Goal: Complete application form

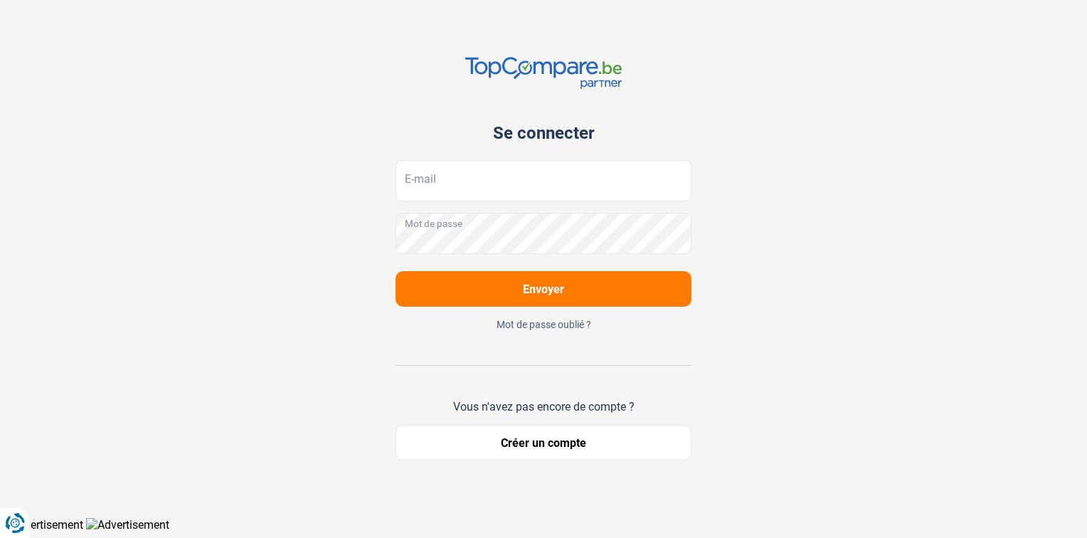
click at [484, 434] on button "Créer un compte" at bounding box center [543, 443] width 296 height 36
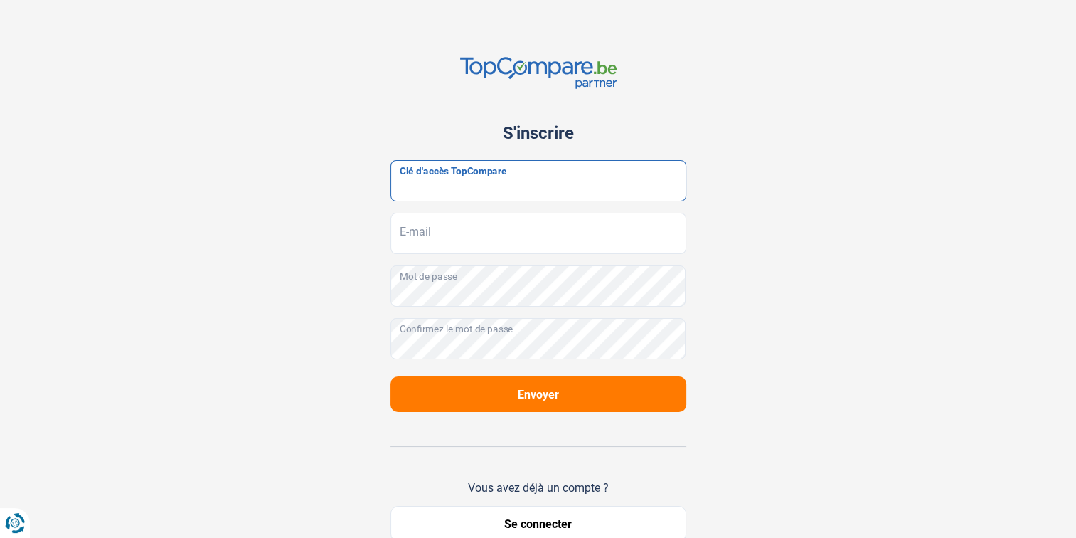
click at [521, 176] on input "Clé d'accès TopCompare" at bounding box center [538, 180] width 296 height 41
paste input "JrbfN@tcB24"
type input "JrbfN@tcB24"
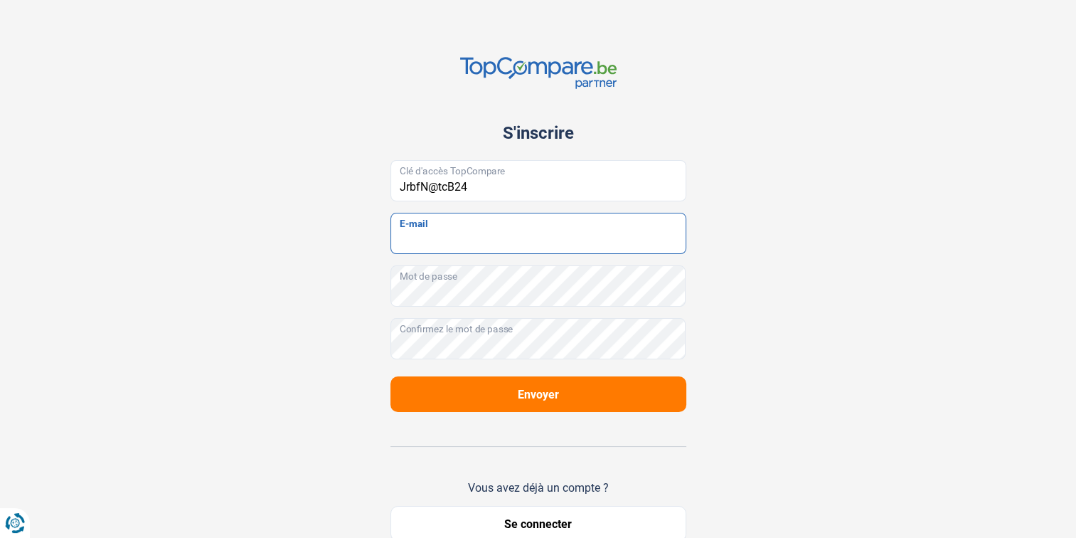
click at [484, 246] on input "E-mail" at bounding box center [538, 233] width 296 height 41
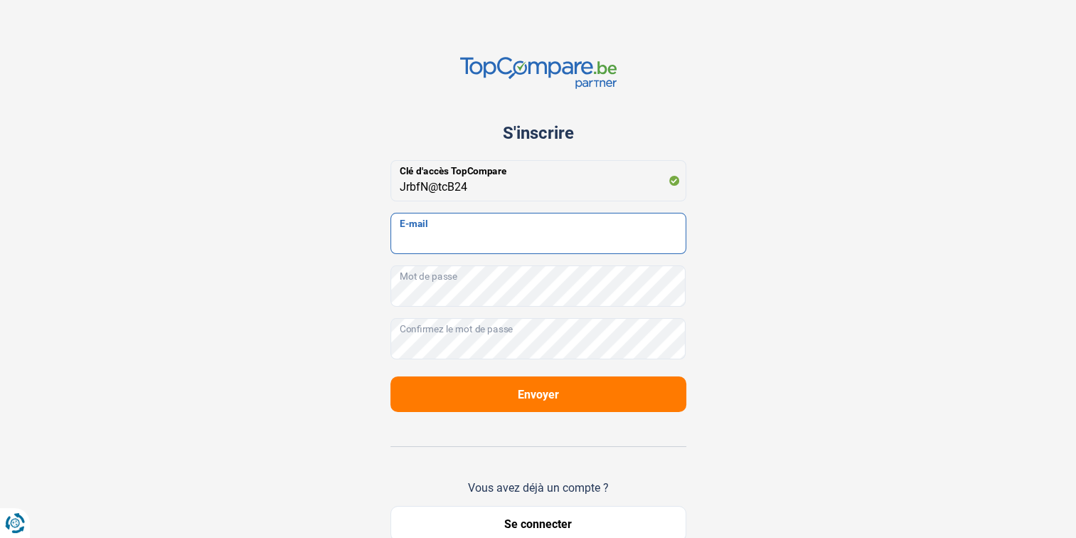
type input "[EMAIL_ADDRESS][DOMAIN_NAME]"
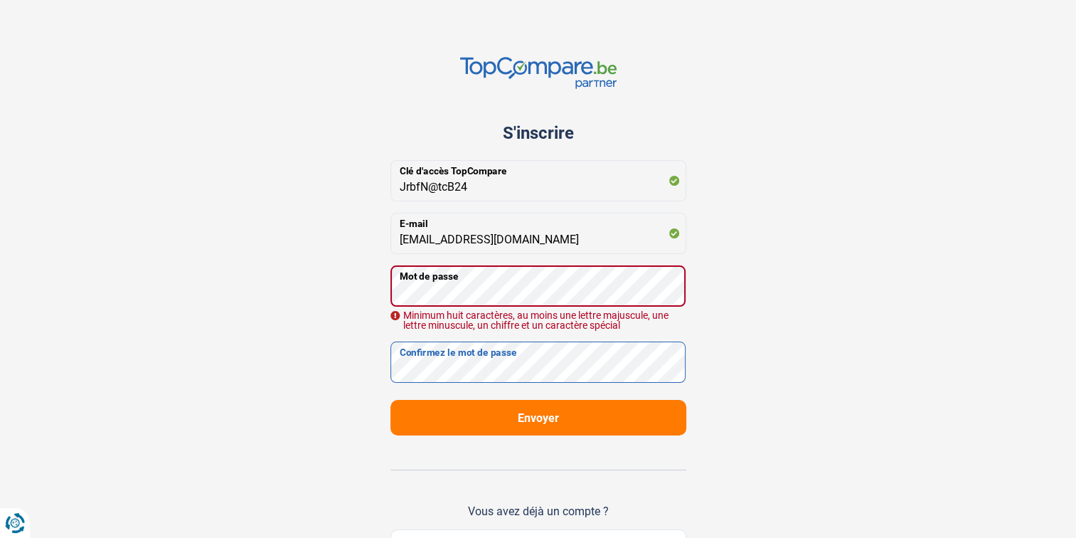
click at [510, 341] on div "JrbfN@tcB24 Clé d'accès TopCompare [EMAIL_ADDRESS][DOMAIN_NAME] E-mail Mot de p…" at bounding box center [538, 271] width 296 height 223
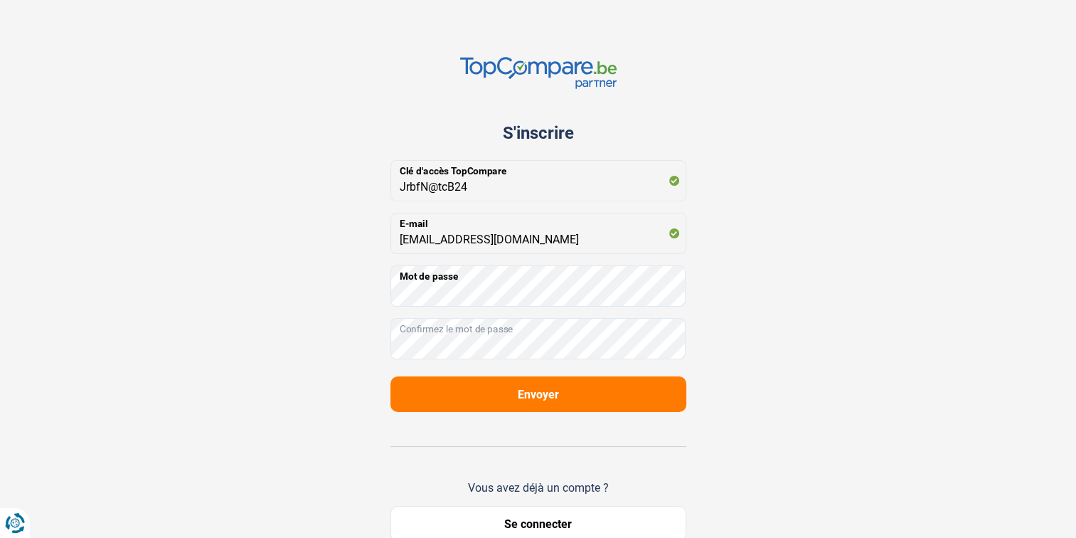
click at [599, 401] on button "Envoyer" at bounding box center [538, 394] width 296 height 36
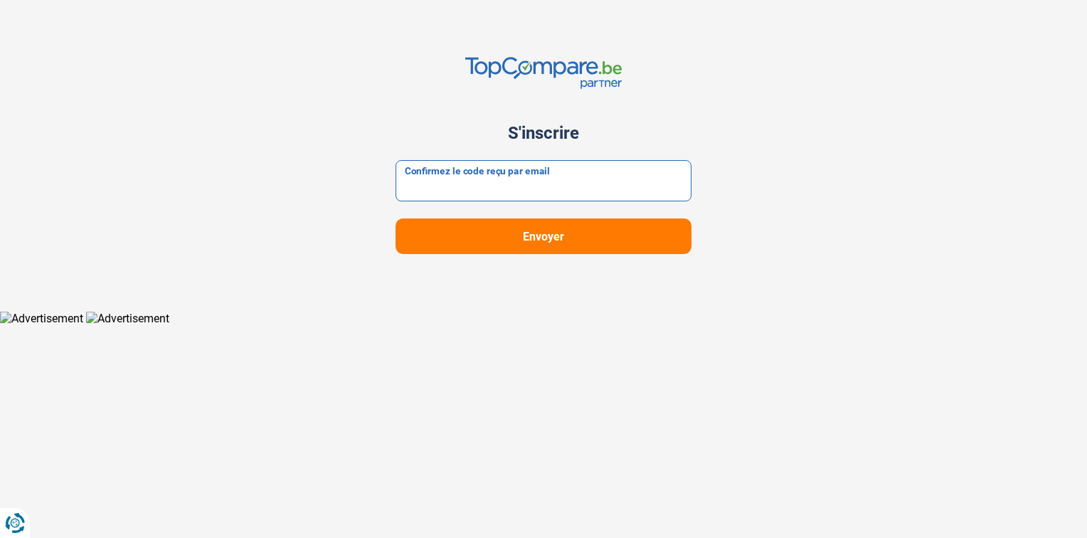
click at [449, 188] on input "Confirmez le code reçu par email" at bounding box center [543, 180] width 296 height 41
type input "v"
paste input "387528"
type input "387528"
click at [451, 233] on button "Envoyer" at bounding box center [543, 236] width 296 height 36
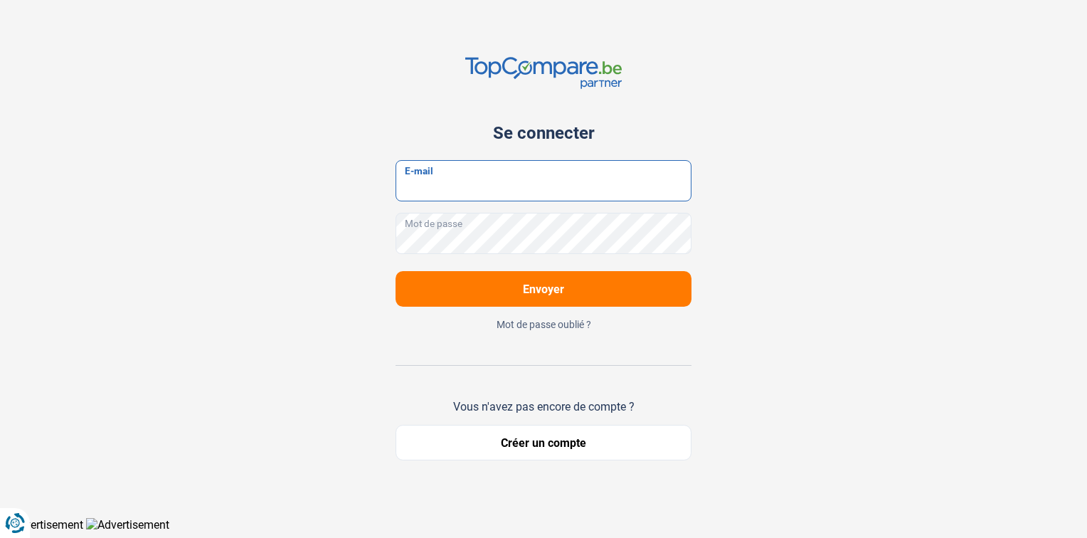
type input "[EMAIL_ADDRESS][DOMAIN_NAME]"
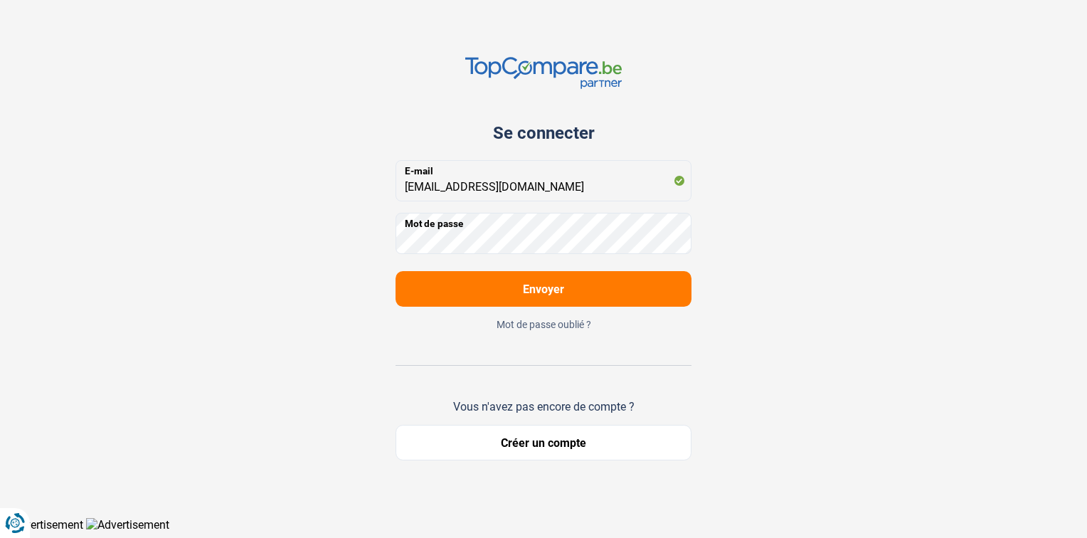
click at [509, 290] on button "Envoyer" at bounding box center [543, 289] width 296 height 36
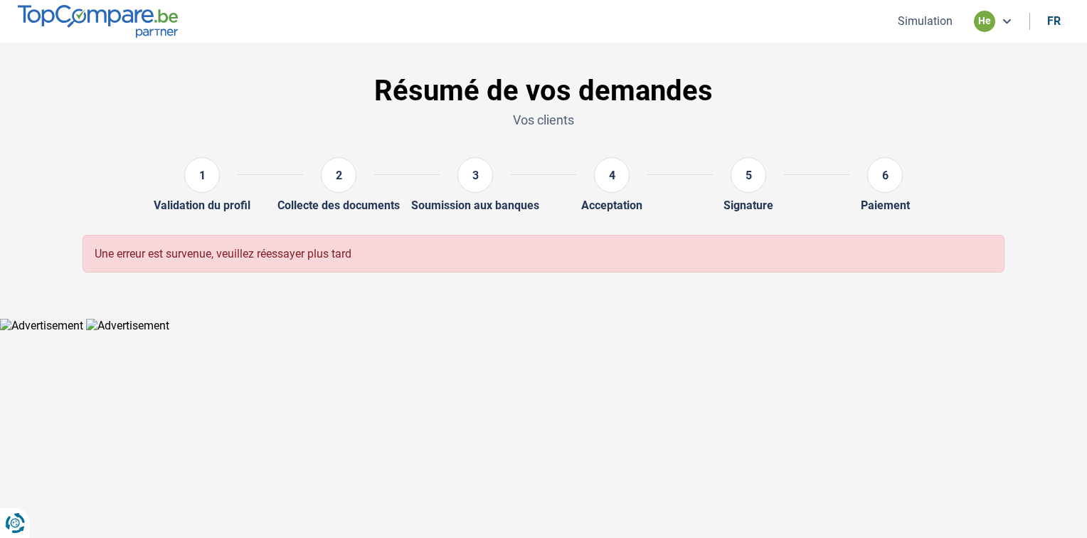
click at [915, 25] on button "Simulation" at bounding box center [924, 21] width 63 height 15
